Goal: Check status: Check status

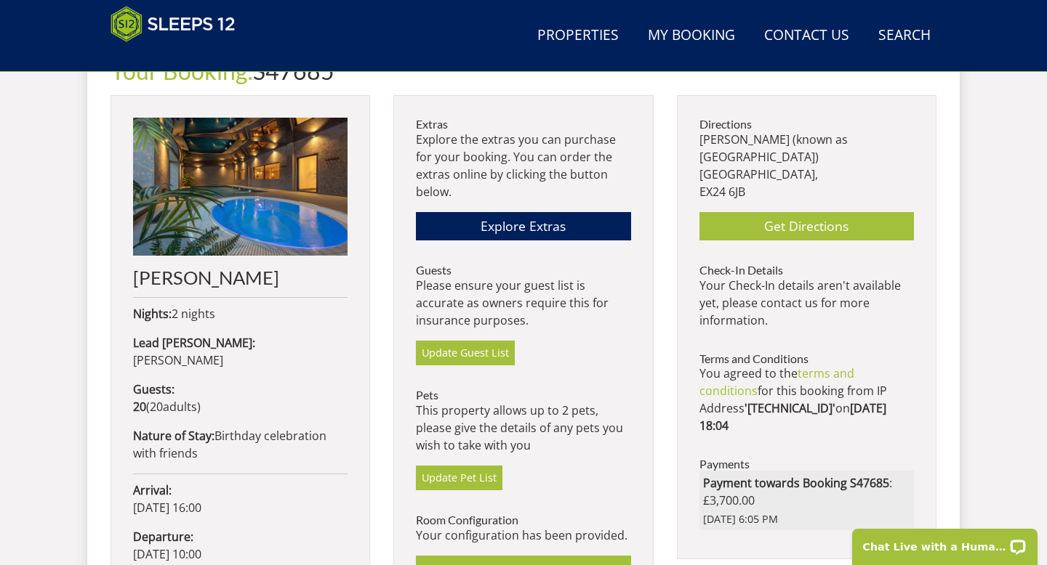
scroll to position [584, 0]
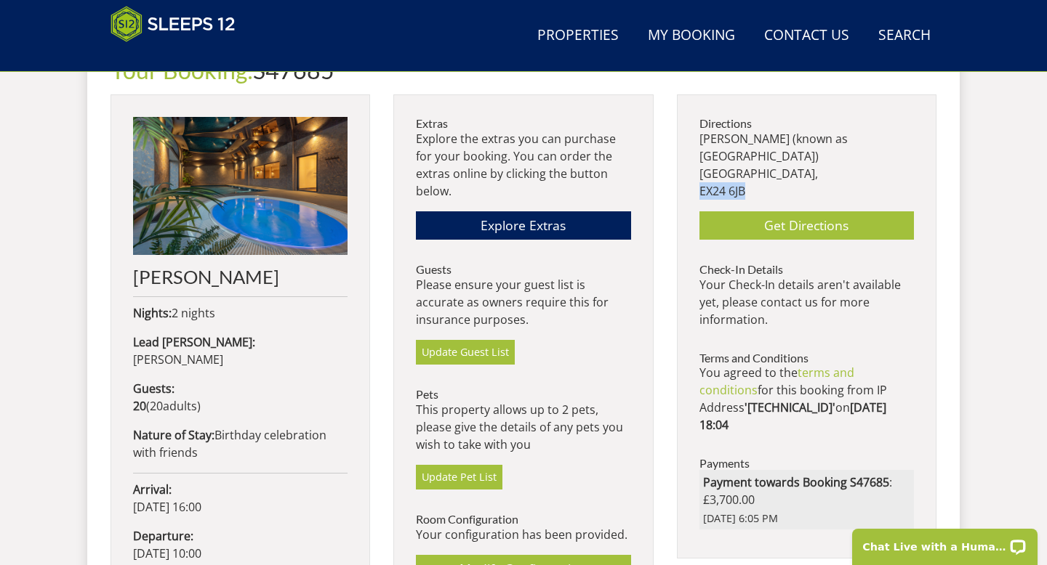
drag, startPoint x: 749, startPoint y: 173, endPoint x: 693, endPoint y: 172, distance: 56.7
click at [693, 172] on div "Directions [PERSON_NAME] (known as [GEOGRAPHIC_DATA]) [GEOGRAPHIC_DATA], EX24 6…" at bounding box center [806, 326] width 259 height 464
copy p "EX24 6JB"
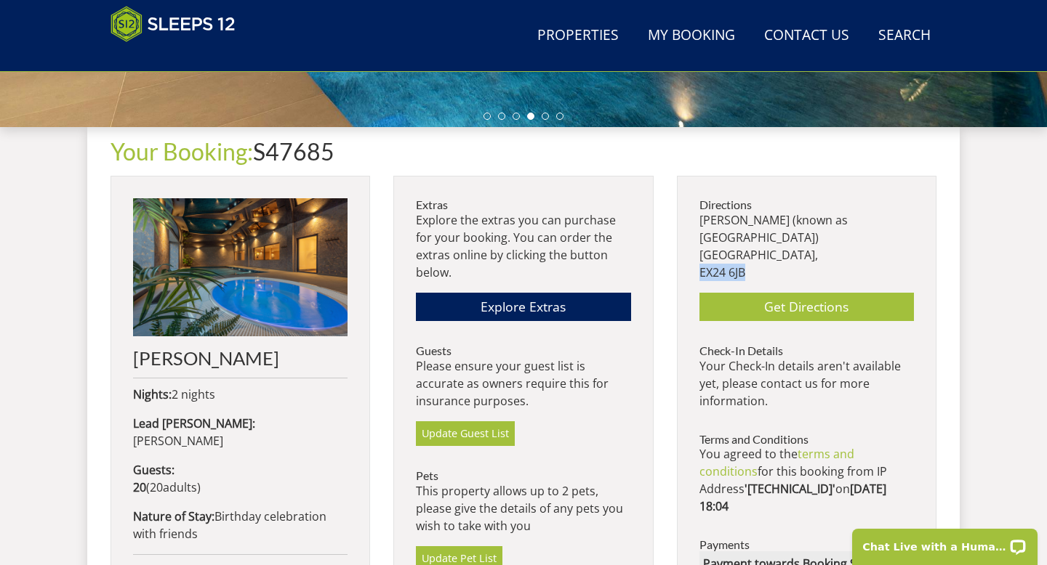
scroll to position [502, 0]
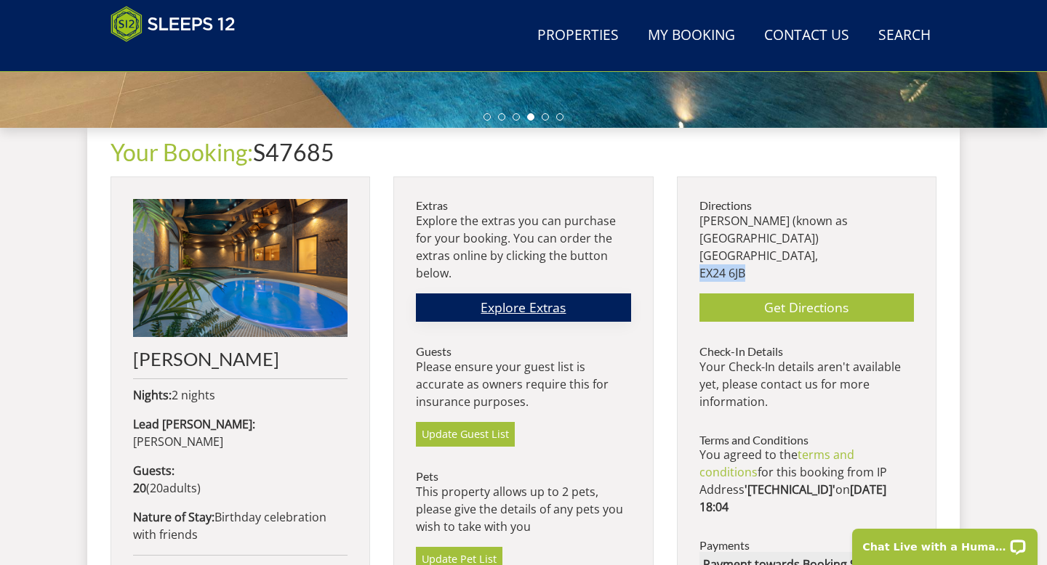
click at [555, 317] on link "Explore Extras" at bounding box center [523, 308] width 214 height 28
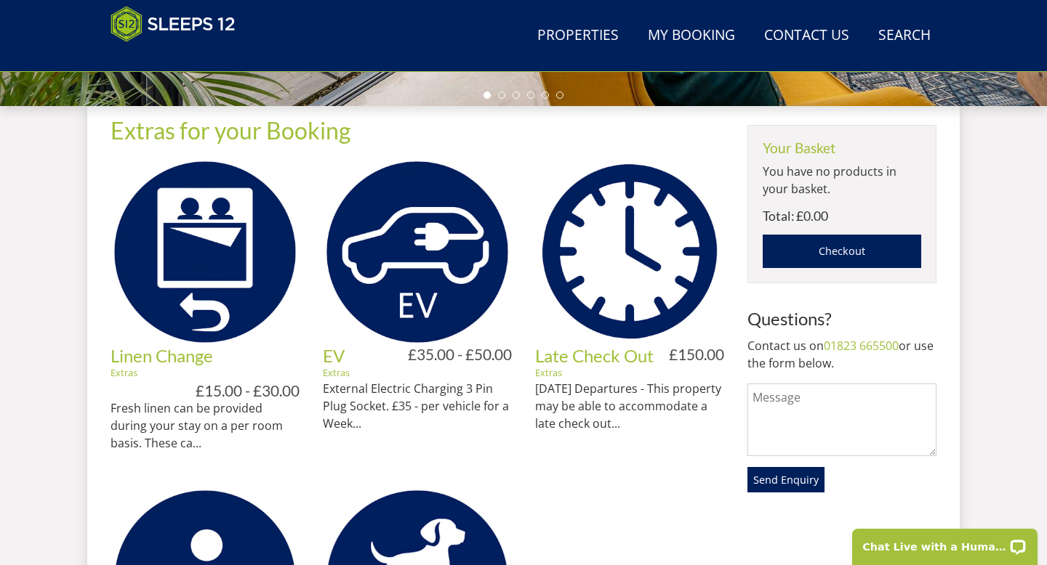
scroll to position [480, 0]
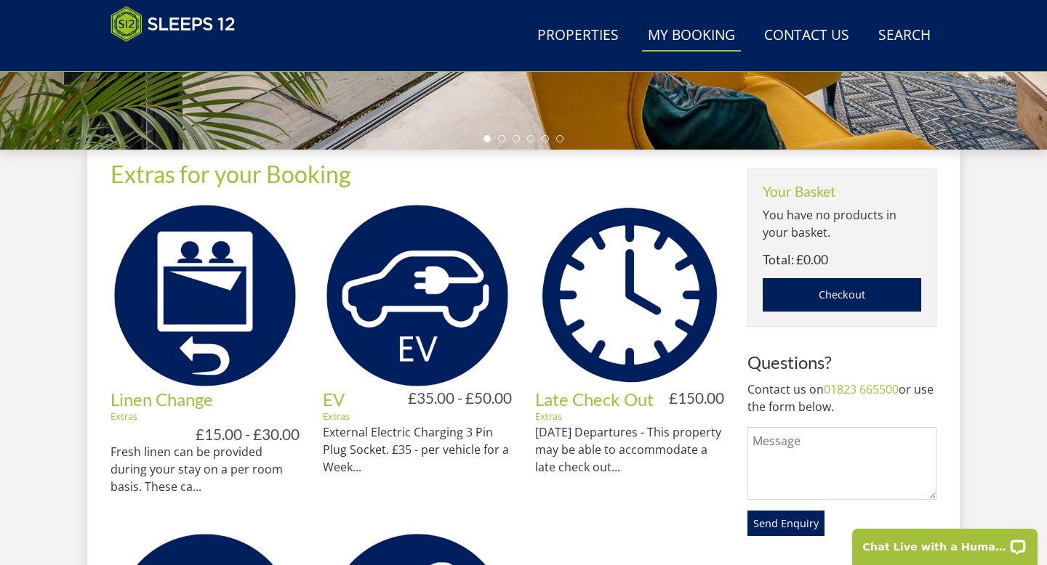
click at [697, 52] on link "My Booking" at bounding box center [691, 36] width 99 height 33
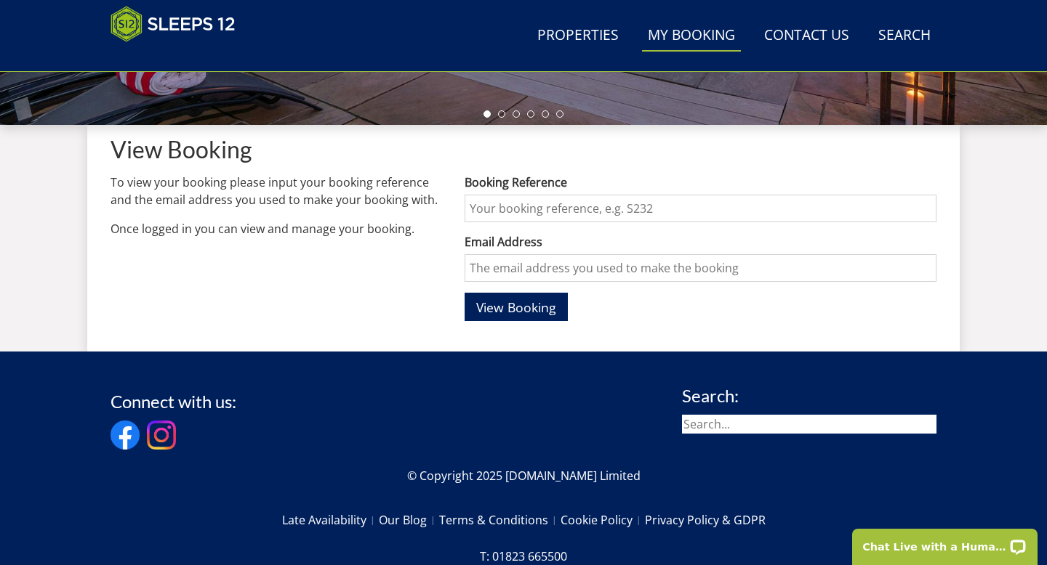
scroll to position [499, 0]
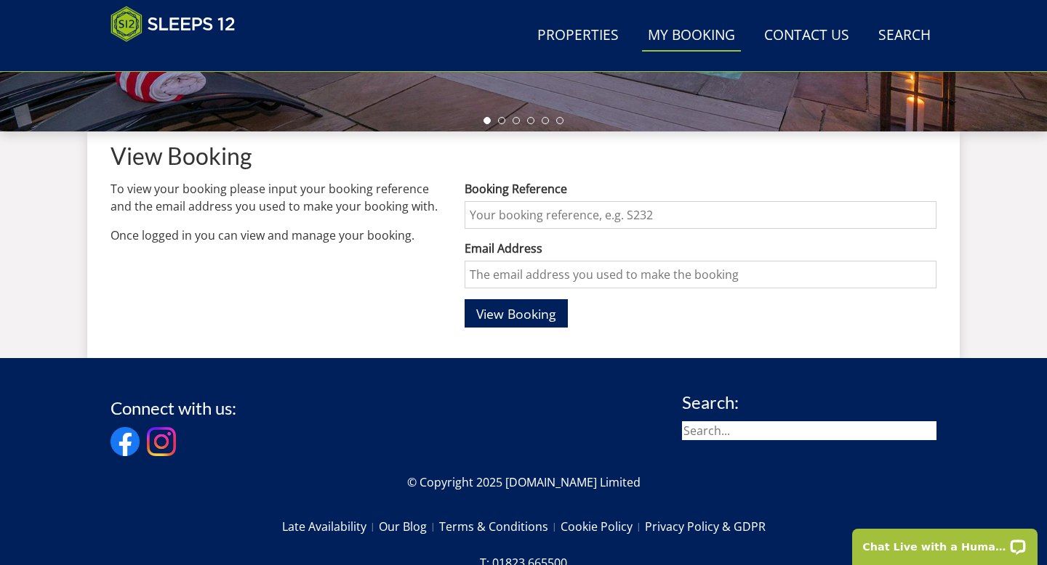
click at [533, 217] on input "Booking Reference" at bounding box center [700, 215] width 472 height 28
type input "S47685"
click at [534, 289] on form "Booking Reference S47685 Email Address View Booking" at bounding box center [700, 254] width 472 height 148
click at [533, 281] on input "Email Address" at bounding box center [700, 275] width 472 height 28
type input "[EMAIL_ADDRESS][DOMAIN_NAME]"
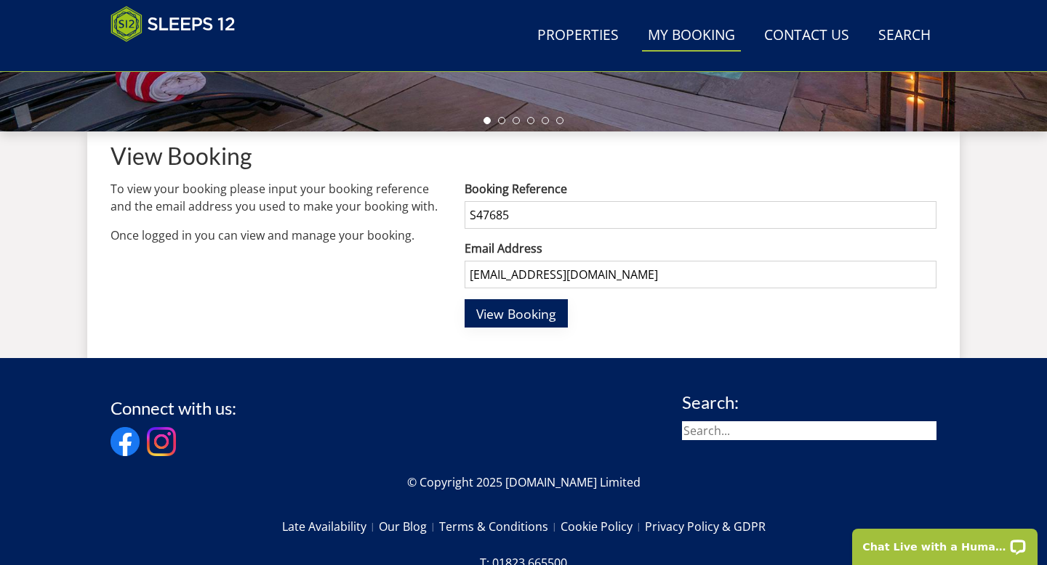
click at [533, 309] on span "View Booking" at bounding box center [516, 313] width 80 height 17
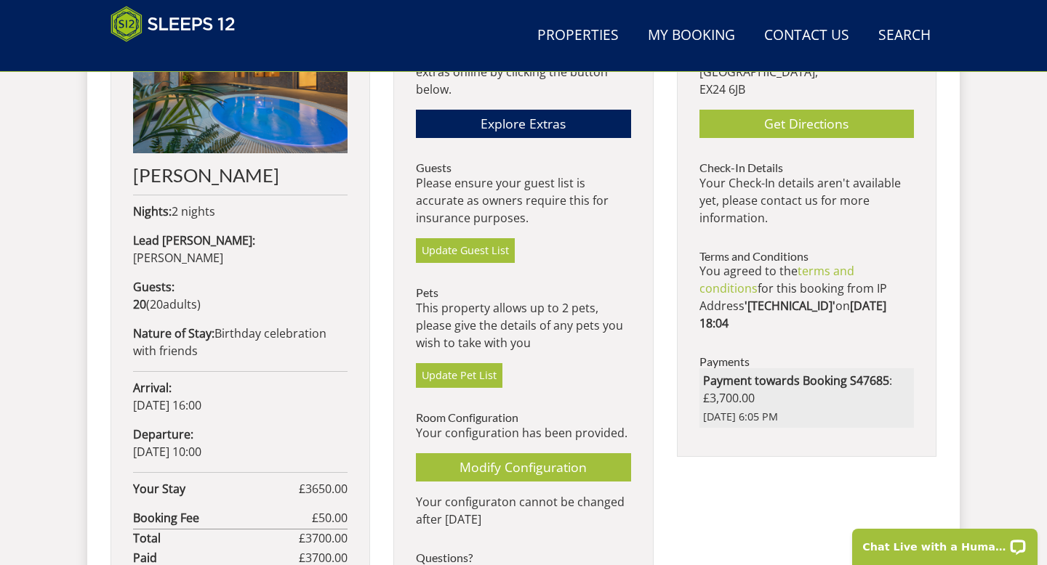
scroll to position [688, 0]
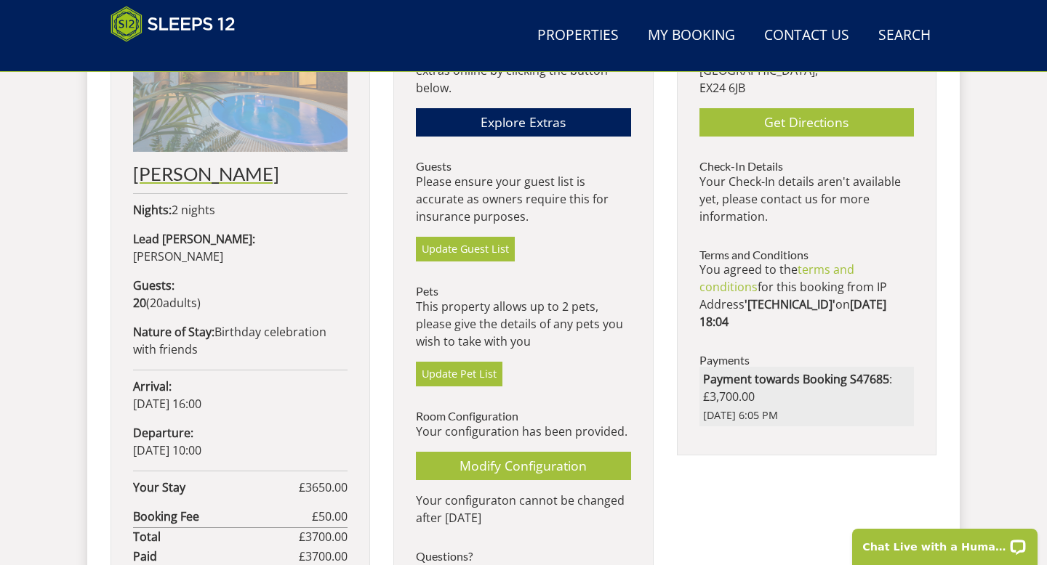
click at [173, 172] on h2 "[PERSON_NAME]" at bounding box center [240, 174] width 214 height 20
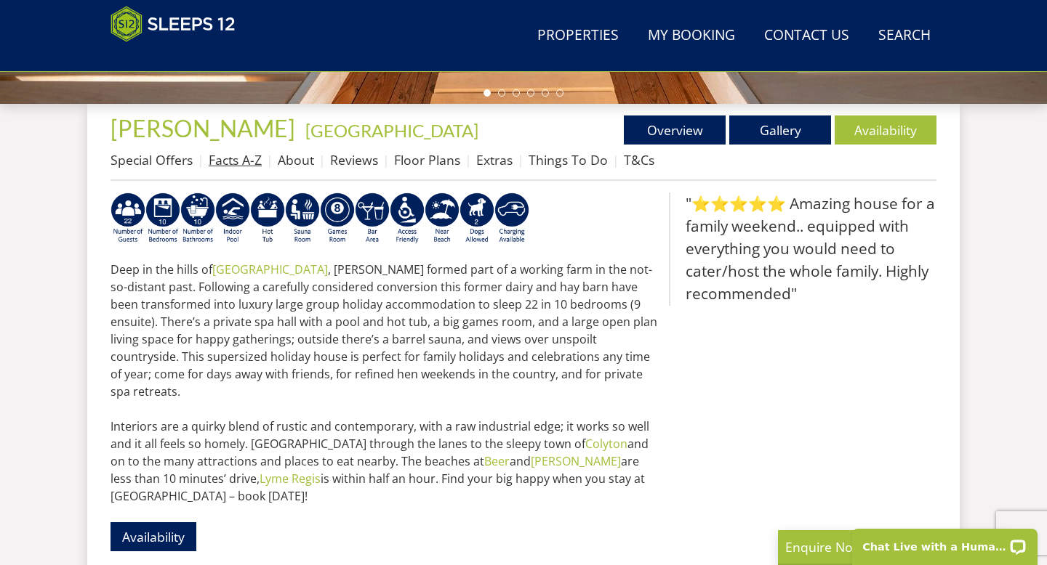
click at [227, 156] on link "Facts A-Z" at bounding box center [235, 159] width 53 height 17
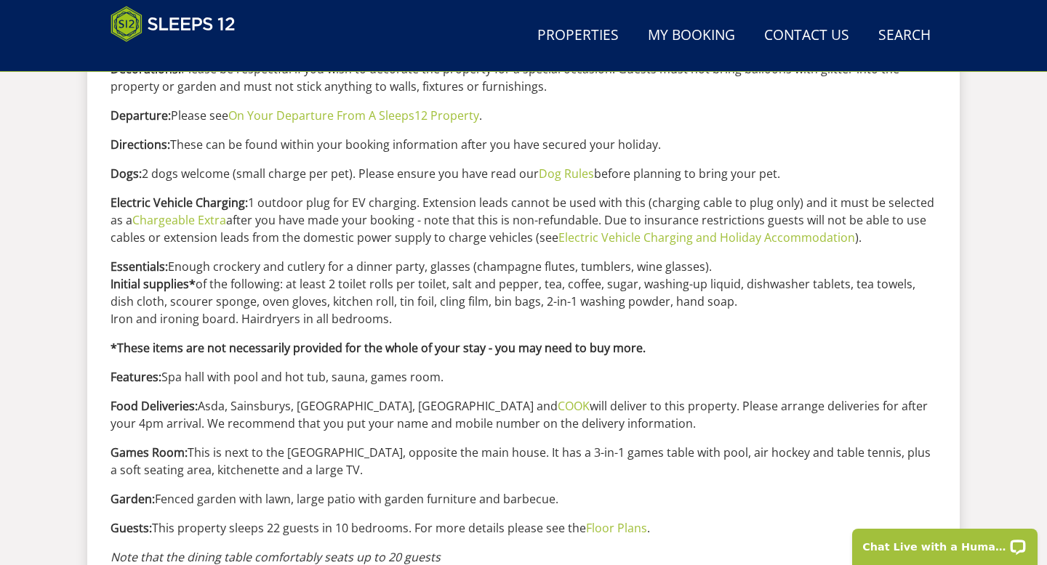
scroll to position [947, 0]
